Goal: Navigation & Orientation: Find specific page/section

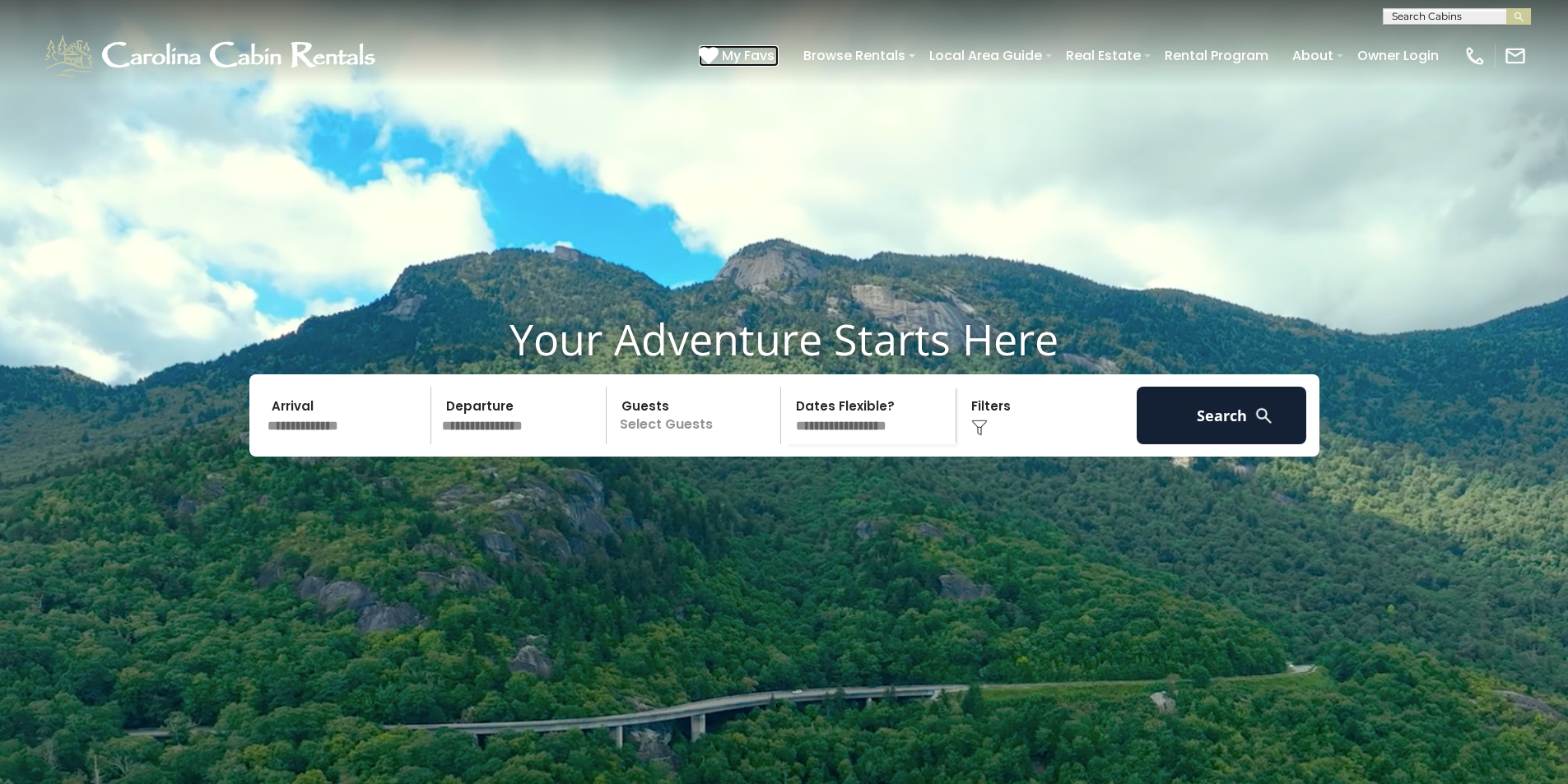
click at [718, 49] on icon at bounding box center [708, 55] width 20 height 20
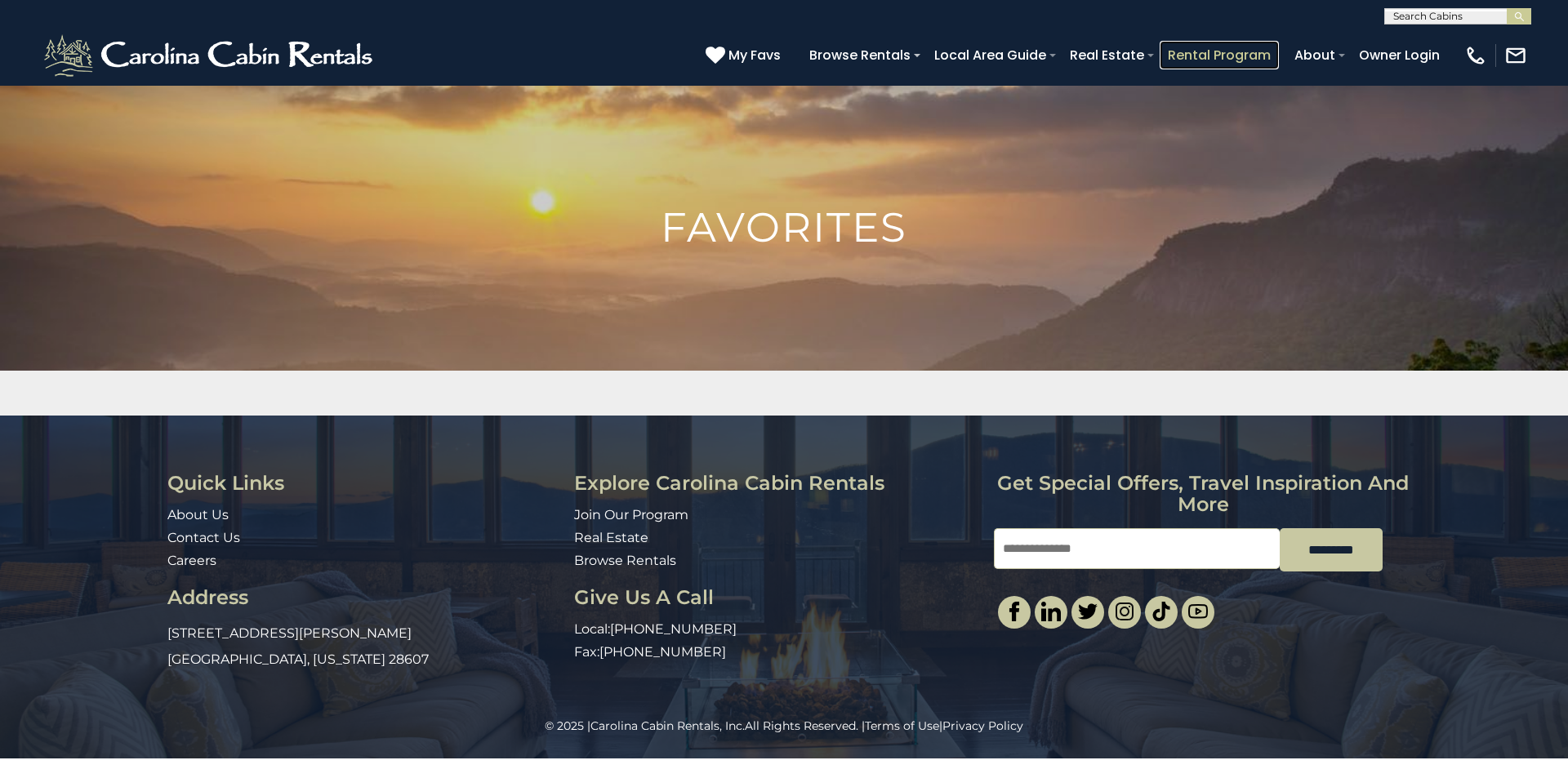
click at [1266, 45] on link "Rental Program" at bounding box center [1220, 55] width 119 height 28
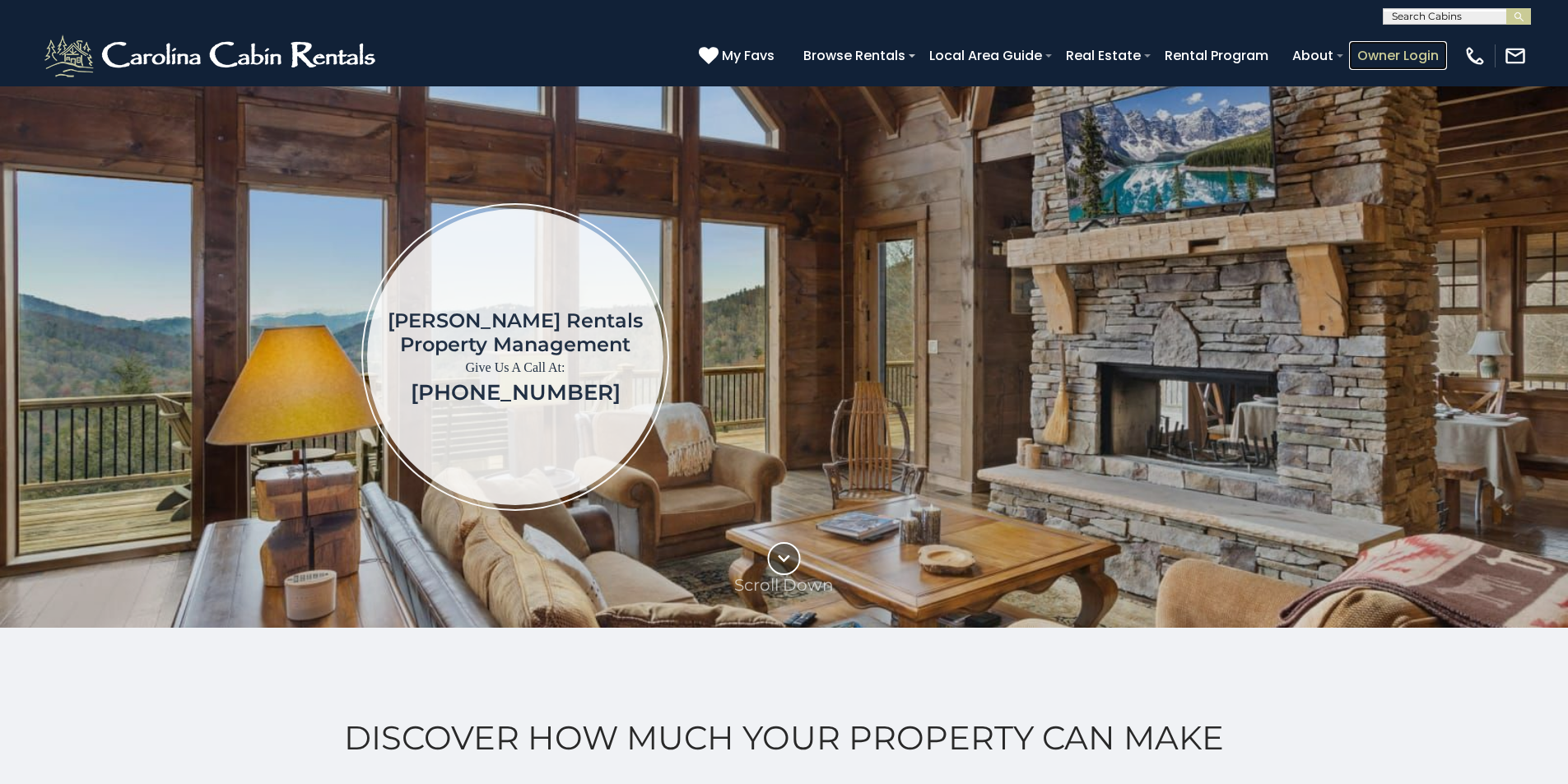
click at [1413, 47] on link "Owner Login" at bounding box center [1398, 55] width 98 height 28
